Goal: Task Accomplishment & Management: Manage account settings

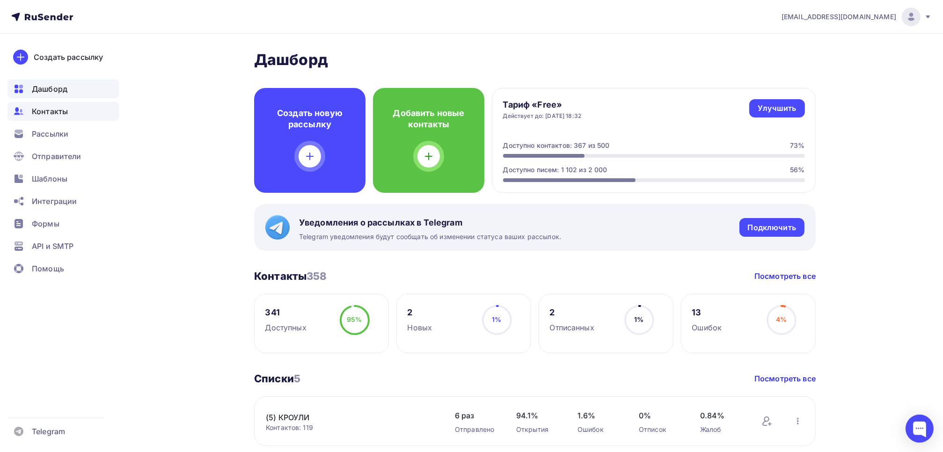
click at [51, 111] on span "Контакты" at bounding box center [50, 111] width 36 height 11
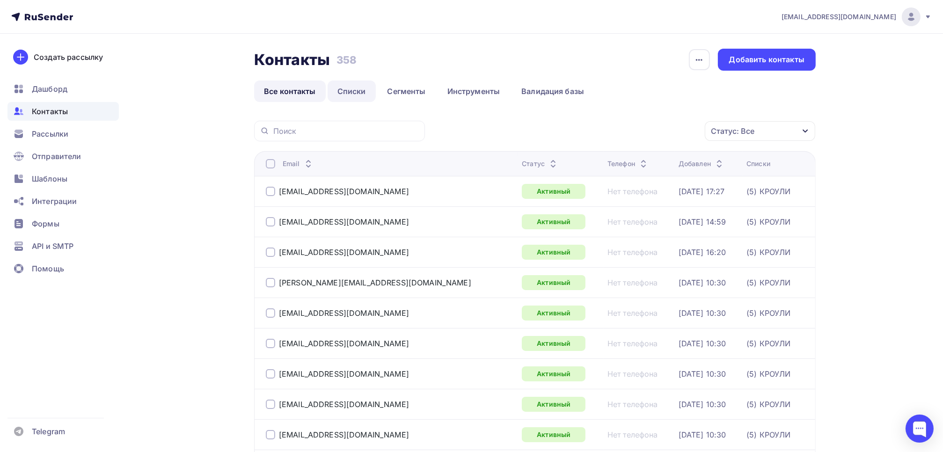
click at [357, 96] on link "Списки" at bounding box center [352, 91] width 48 height 22
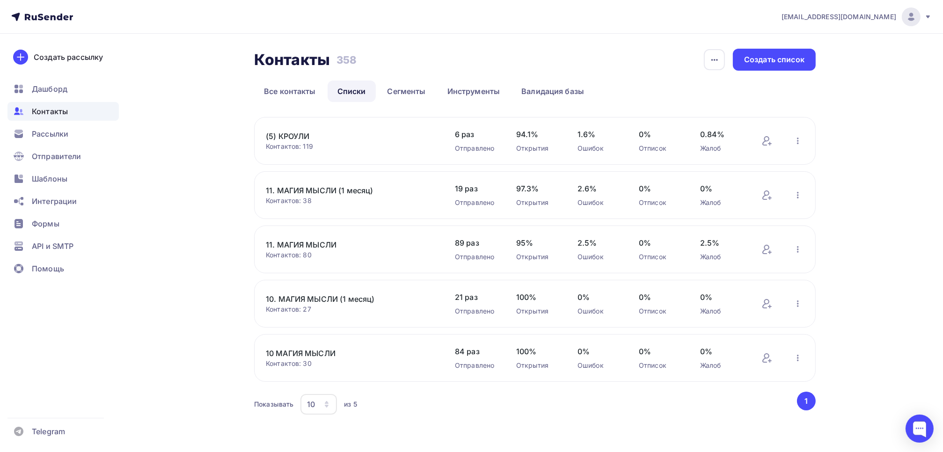
click at [319, 242] on link "11. МАГИЯ МЫСЛИ" at bounding box center [345, 244] width 159 height 11
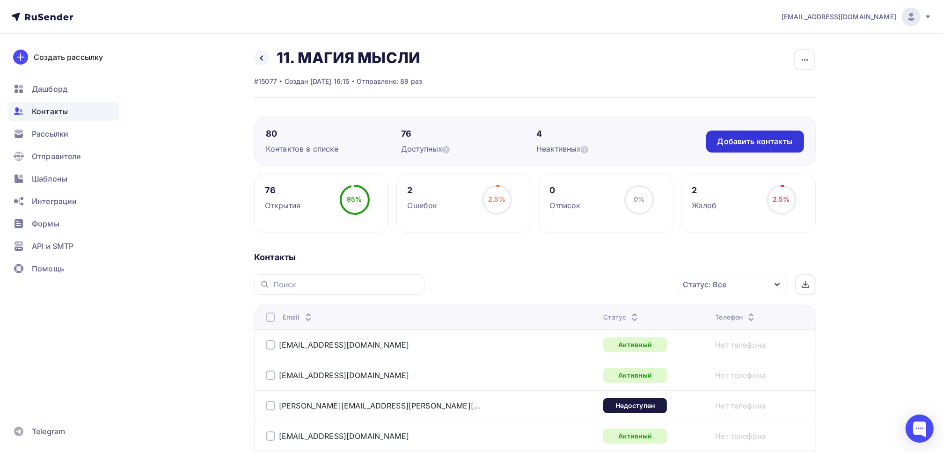
click at [758, 137] on div "Добавить контакты" at bounding box center [754, 141] width 75 height 11
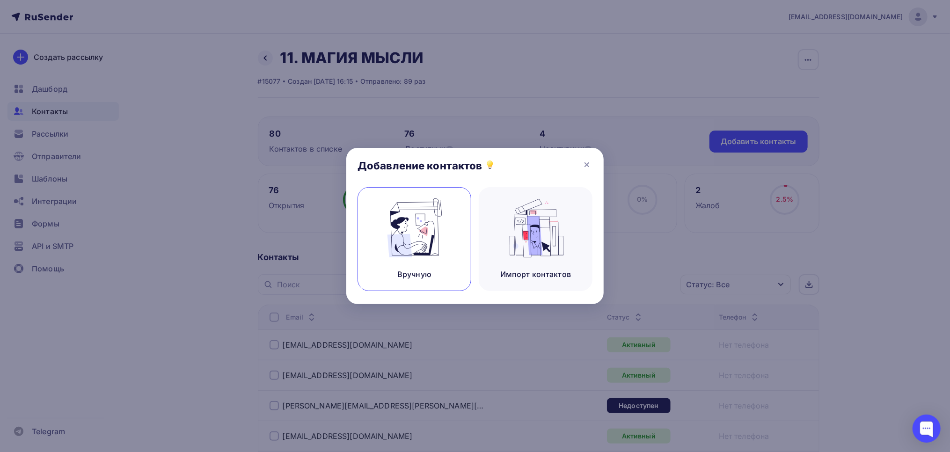
click at [423, 238] on img at bounding box center [414, 227] width 63 height 59
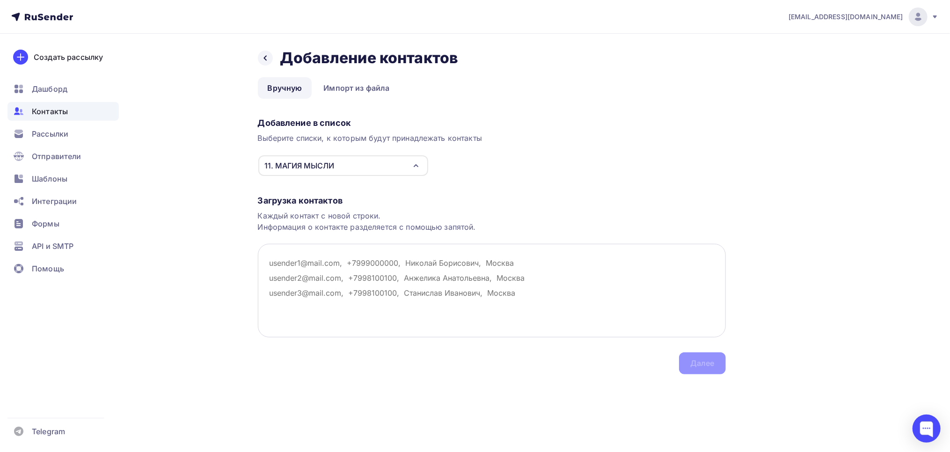
click at [289, 257] on textarea at bounding box center [492, 291] width 468 height 94
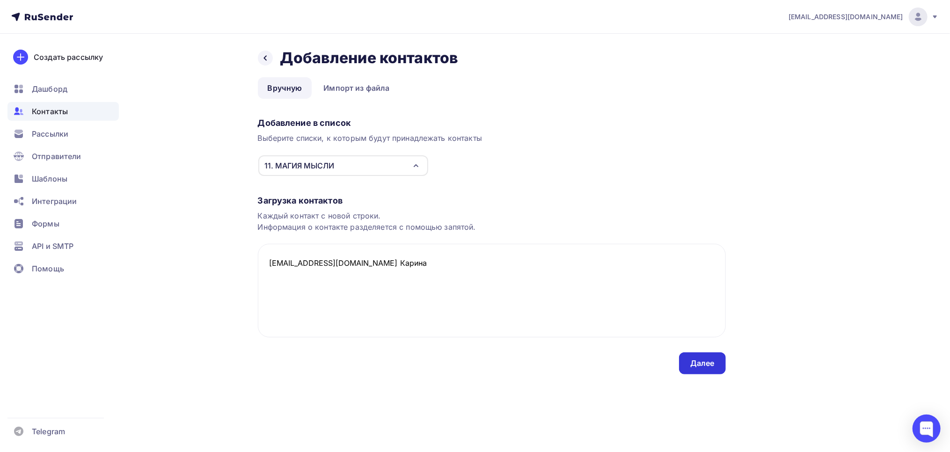
type textarea "Karinamedved97@gmail.com Карина"
click at [704, 359] on div "Далее" at bounding box center [702, 363] width 24 height 11
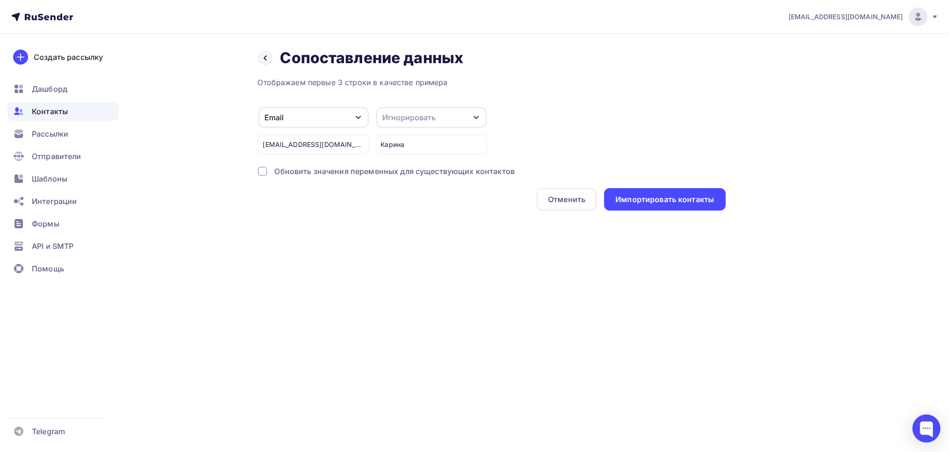
click at [462, 115] on div "Игнорировать" at bounding box center [431, 117] width 110 height 21
click at [397, 113] on div "Имя" at bounding box center [414, 113] width 54 height 11
click at [687, 199] on div "Импортировать контакты" at bounding box center [664, 199] width 99 height 11
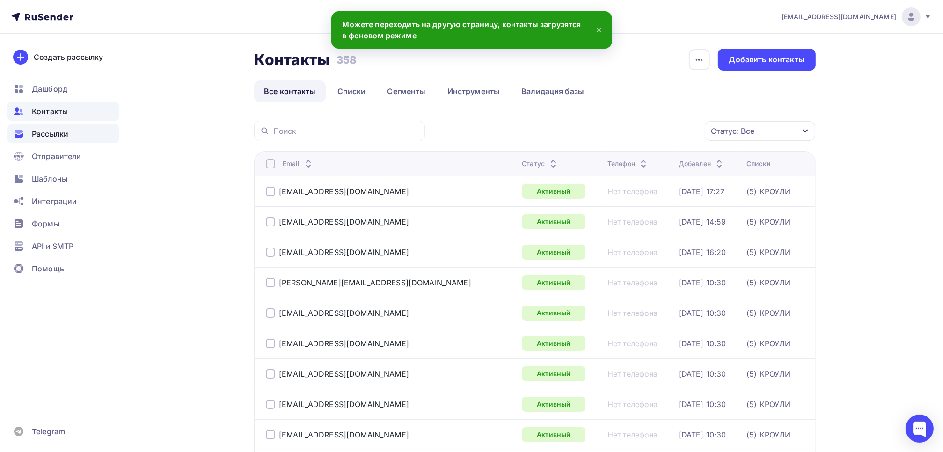
click at [45, 130] on span "Рассылки" at bounding box center [50, 133] width 36 height 11
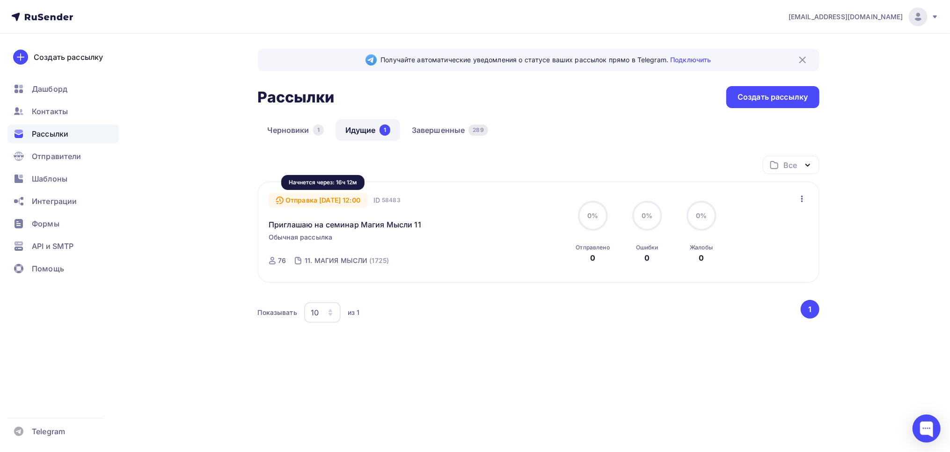
click at [339, 199] on div "Отправка 08.09.2025, 12:00" at bounding box center [318, 200] width 99 height 15
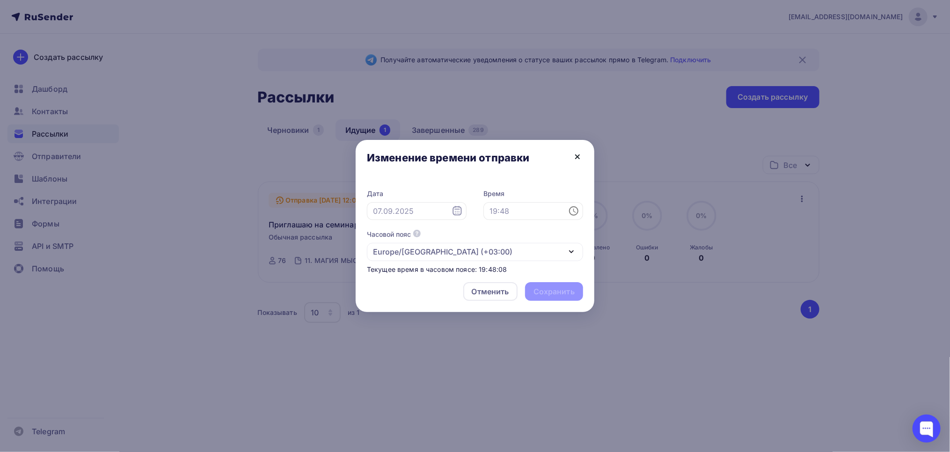
click at [575, 159] on icon at bounding box center [577, 156] width 11 height 11
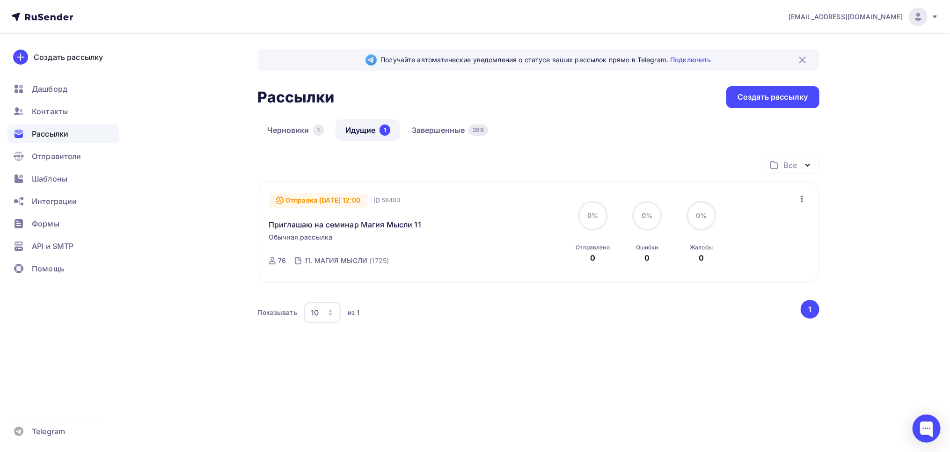
click at [801, 199] on icon "button" at bounding box center [801, 198] width 11 height 11
click at [759, 238] on div "Отменить рассылку" at bounding box center [747, 241] width 118 height 11
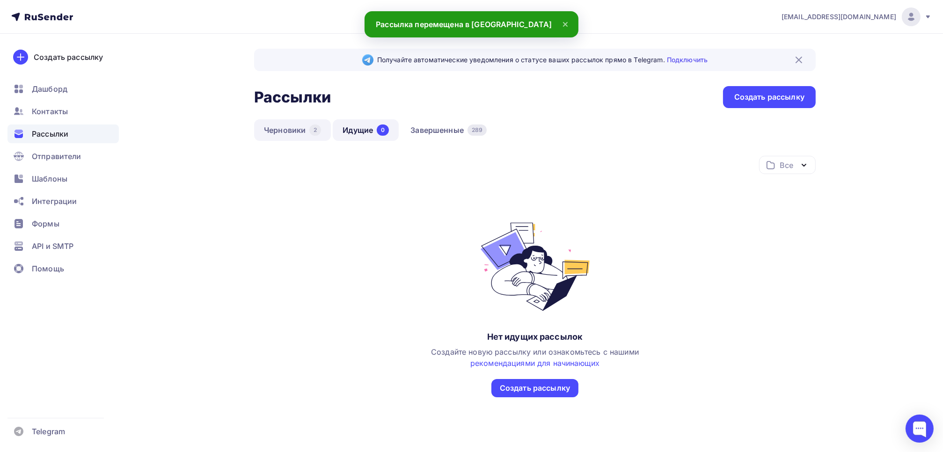
click at [298, 133] on link "Черновики 2" at bounding box center [292, 130] width 77 height 22
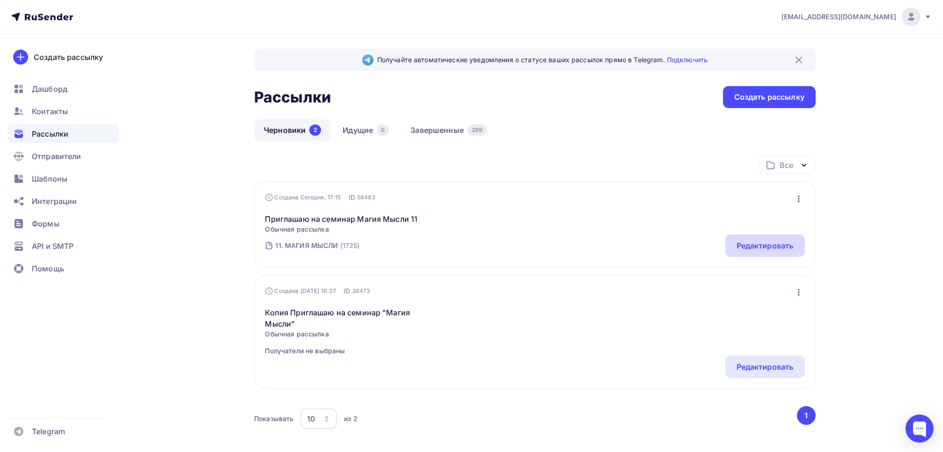
click at [771, 243] on div "Редактировать" at bounding box center [764, 245] width 57 height 11
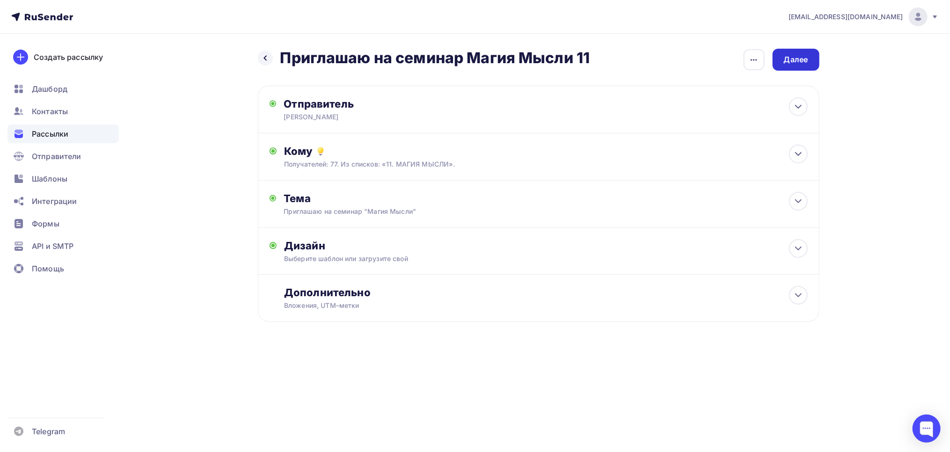
click at [797, 66] on div "Далее" at bounding box center [795, 60] width 47 height 22
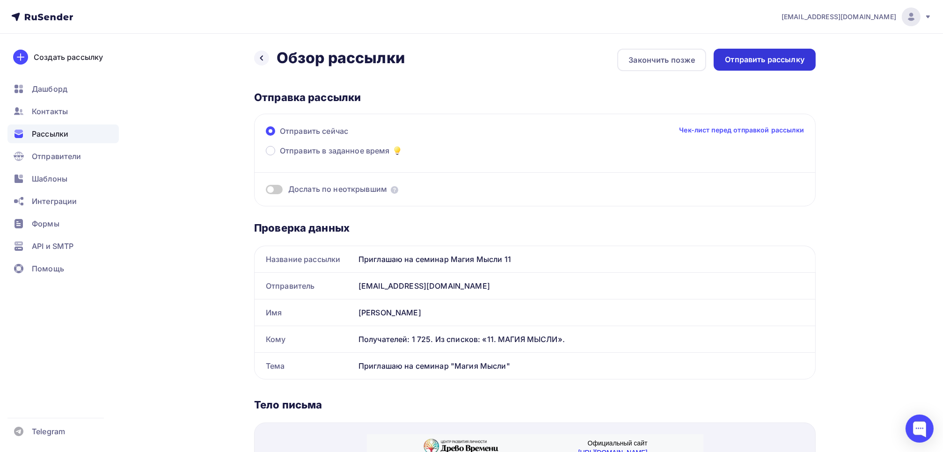
click at [755, 58] on div "Отправить рассылку" at bounding box center [765, 59] width 80 height 11
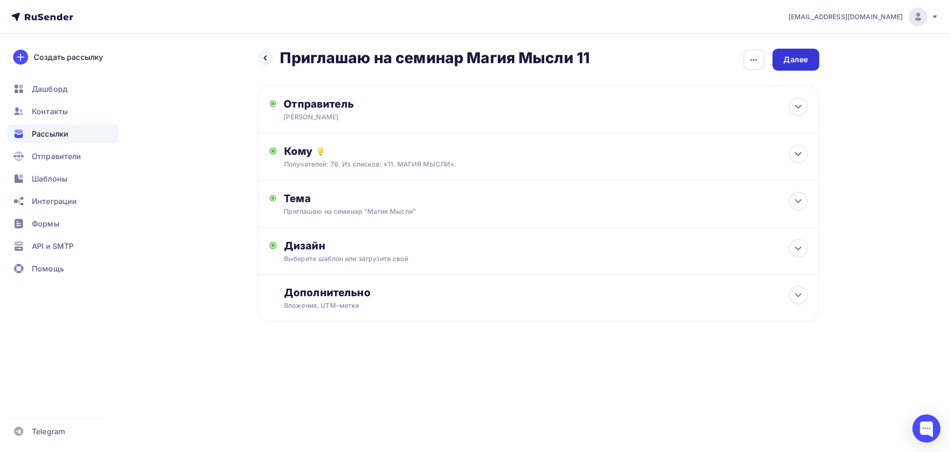
click at [799, 57] on div "Далее" at bounding box center [796, 59] width 24 height 11
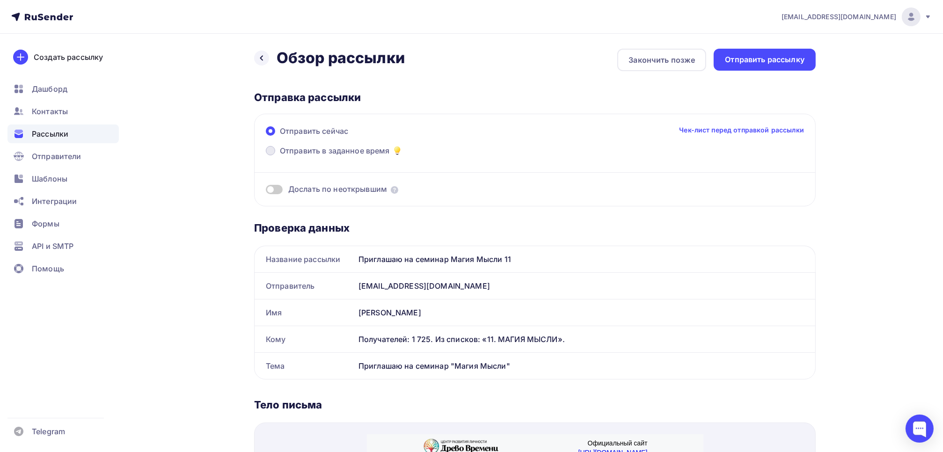
click at [271, 151] on span at bounding box center [270, 150] width 9 height 9
click at [280, 156] on input "Отправить в заданное время" at bounding box center [280, 156] width 0 height 0
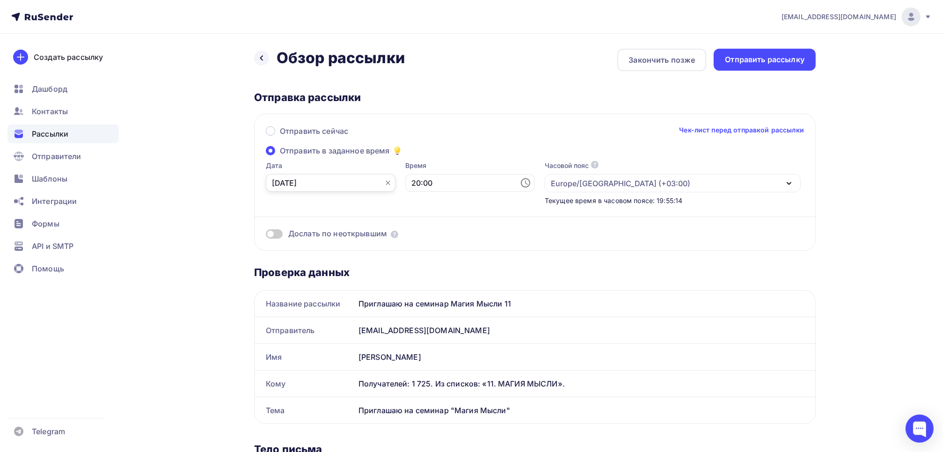
click at [319, 182] on input "[DATE]" at bounding box center [331, 183] width 130 height 18
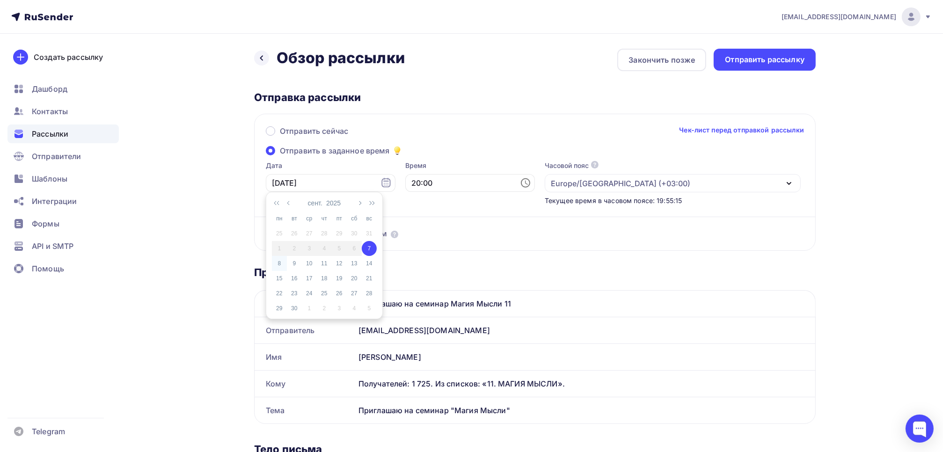
click at [279, 263] on div "8" at bounding box center [279, 263] width 15 height 8
type input "[DATE]"
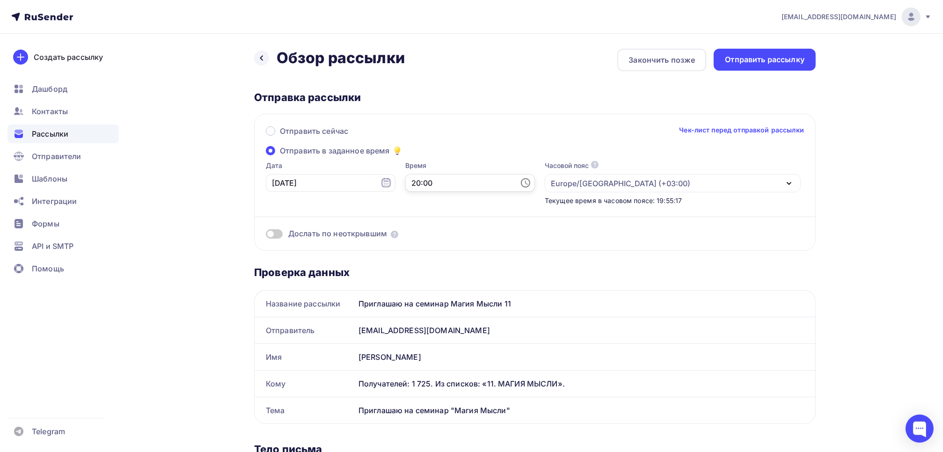
click at [411, 184] on input "20:00" at bounding box center [470, 183] width 130 height 18
click at [416, 262] on li "18" at bounding box center [418, 263] width 48 height 15
click at [467, 274] on li "30" at bounding box center [470, 274] width 48 height 15
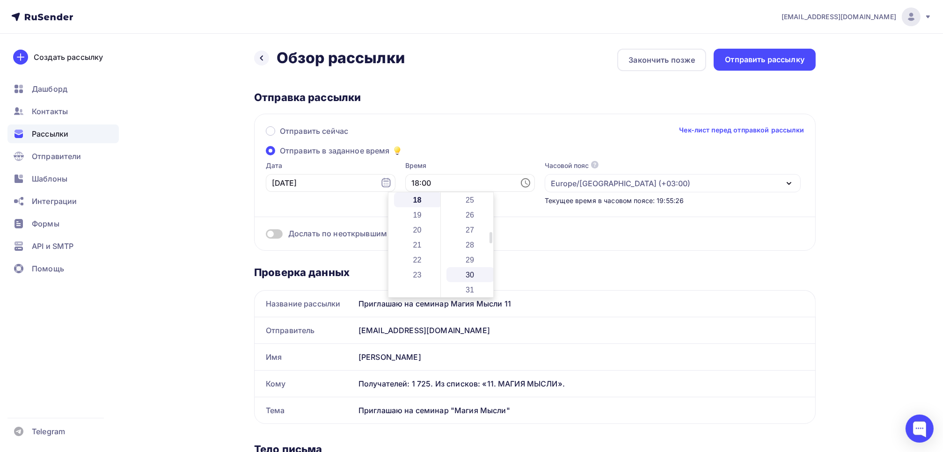
type input "18:30"
click at [441, 148] on div "Отправить сейчас Чек-лист перед отправкой рассылки Отправить в заданное время Д…" at bounding box center [534, 182] width 561 height 137
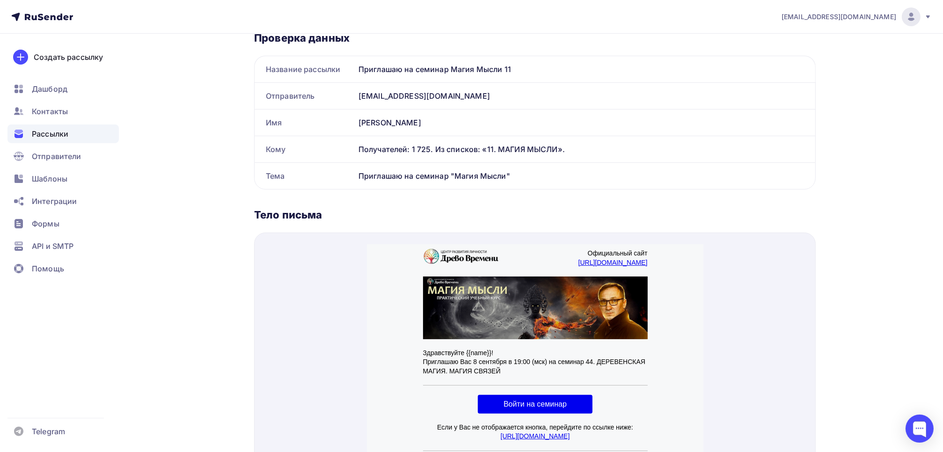
scroll to position [0, 0]
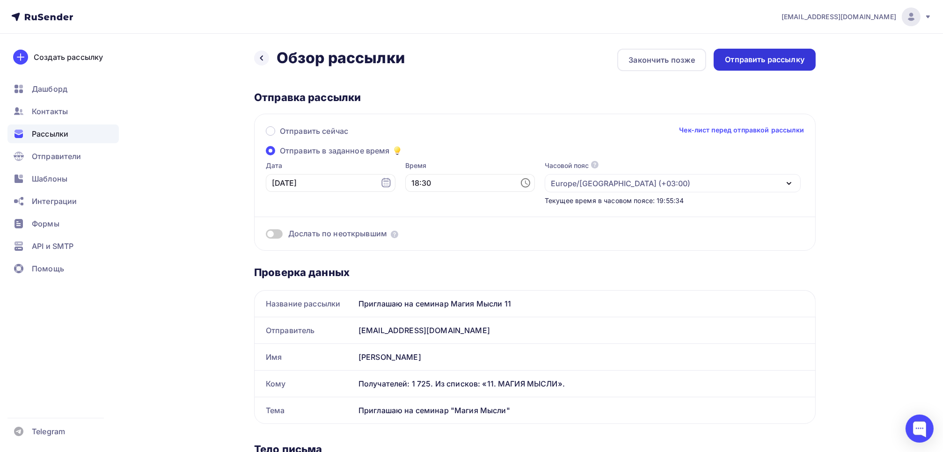
click at [784, 62] on div "Отправить рассылку" at bounding box center [765, 59] width 80 height 11
